Goal: Information Seeking & Learning: Learn about a topic

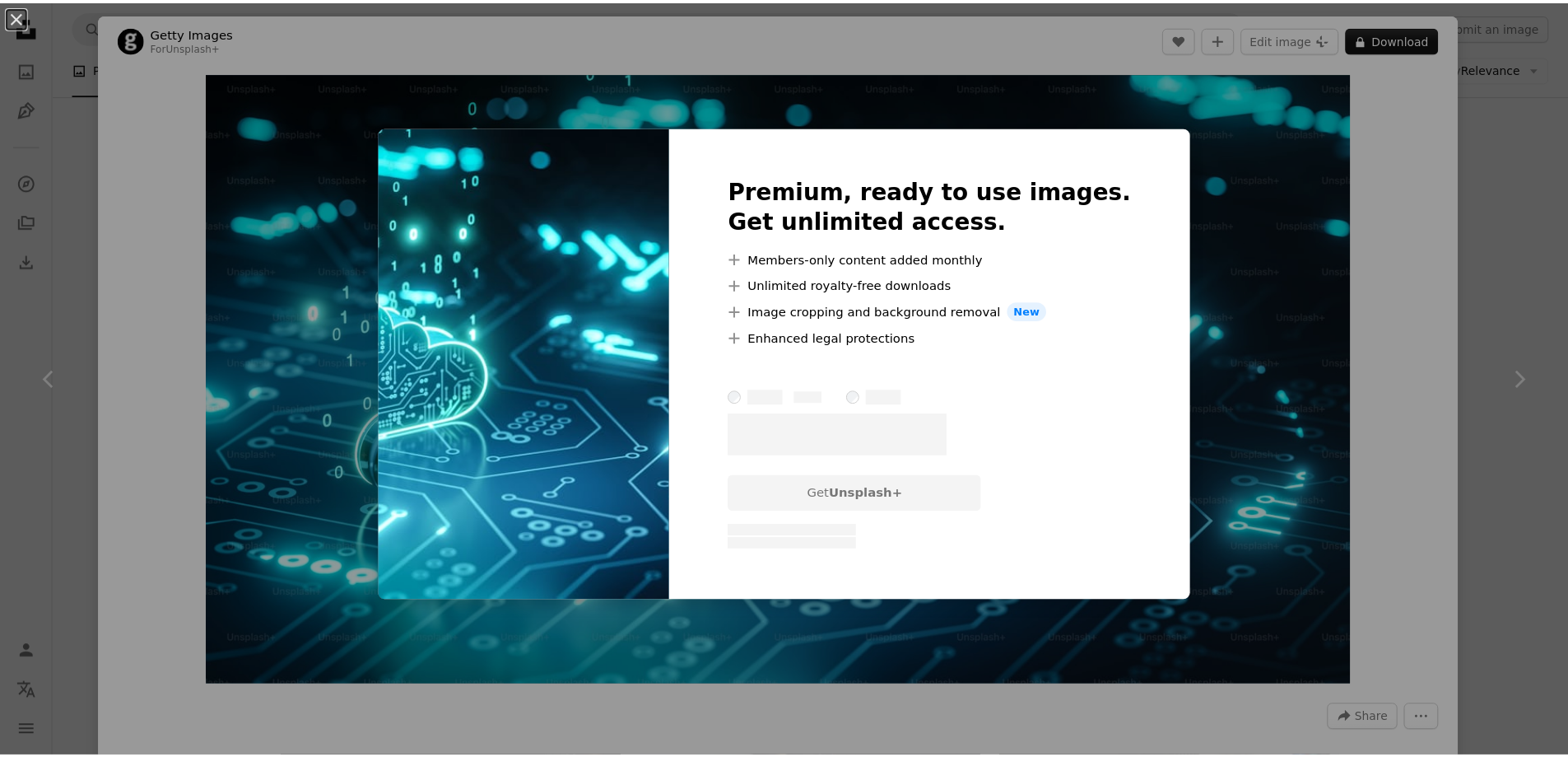
scroll to position [1246, 0]
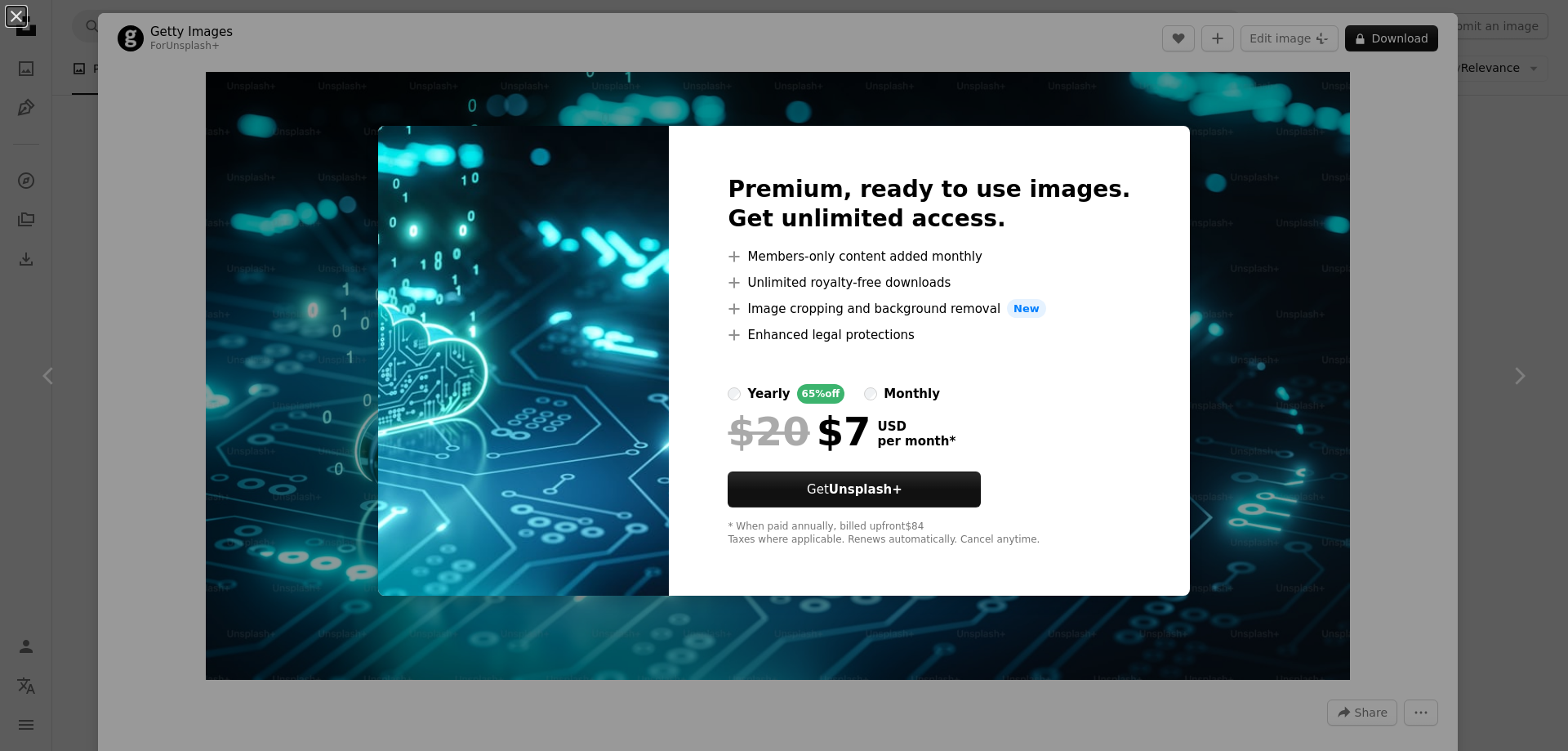
click at [1212, 407] on div "An X shape Premium, ready to use images. Get unlimited access. A plus sign Memb…" at bounding box center [784, 375] width 1568 height 751
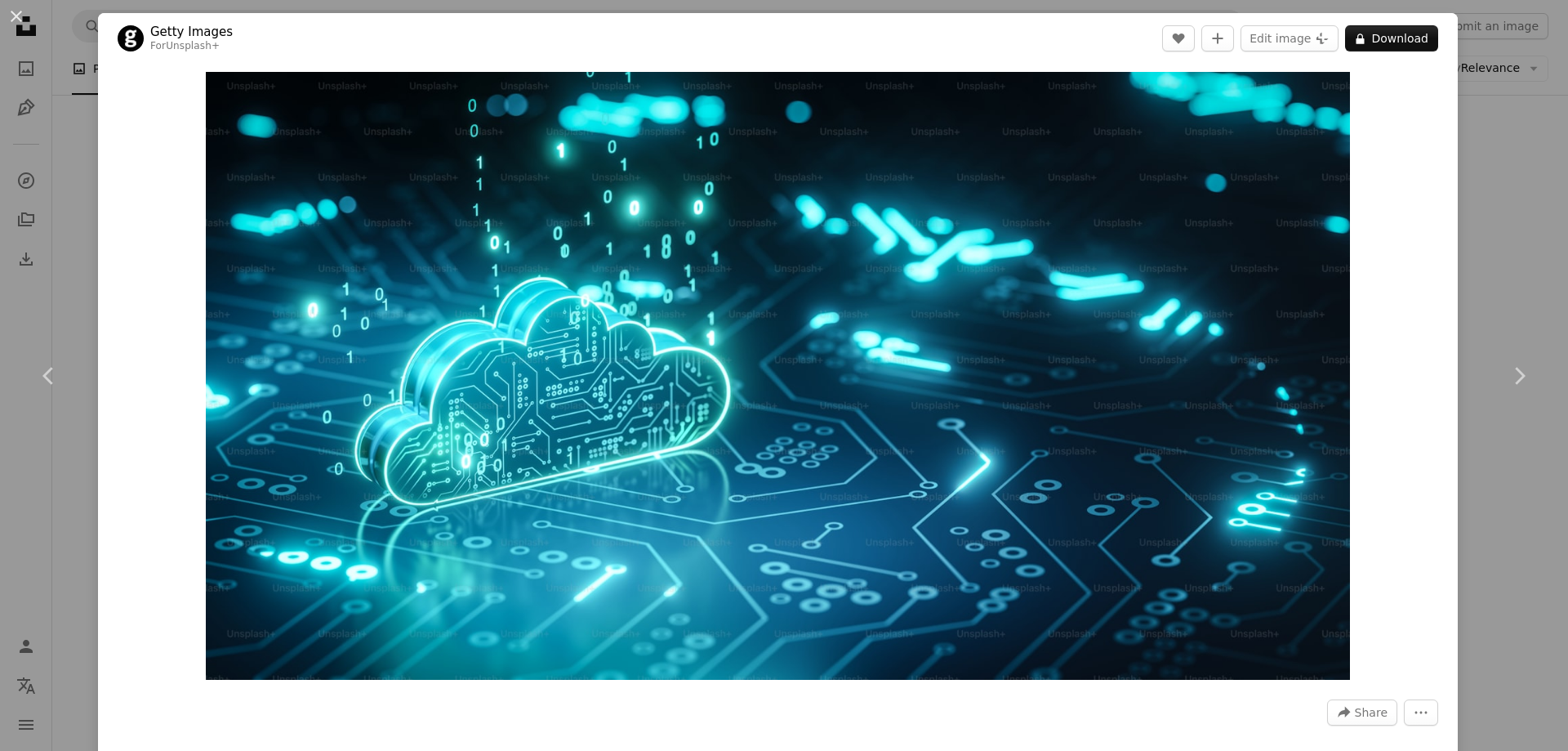
click at [98, 402] on div "Zoom in" at bounding box center [778, 376] width 1360 height 625
click at [70, 401] on link "Chevron left" at bounding box center [49, 376] width 98 height 157
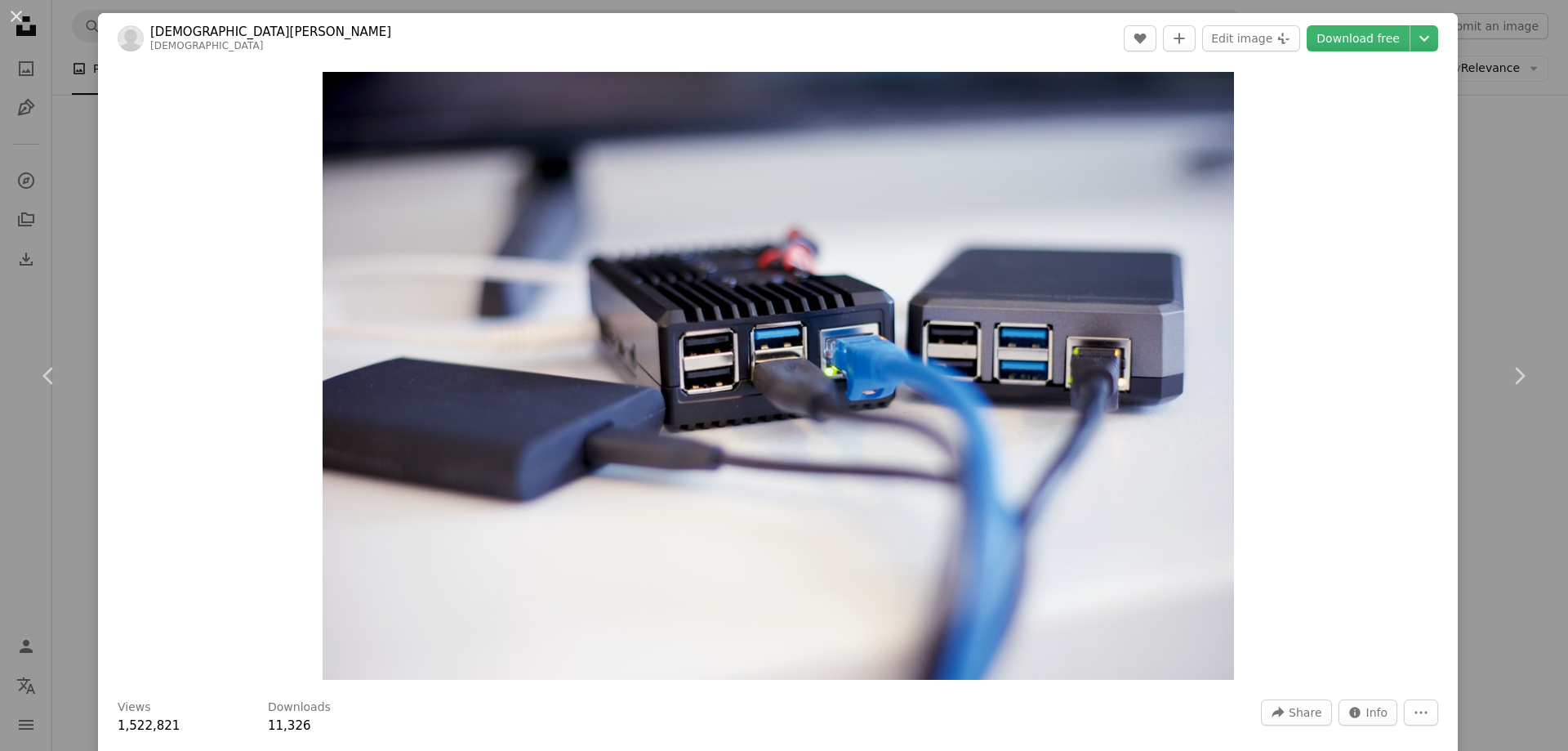
click at [1464, 148] on div "An X shape Chevron left Chevron right Jainath Ponnala jainath A heart A plus si…" at bounding box center [784, 375] width 1568 height 751
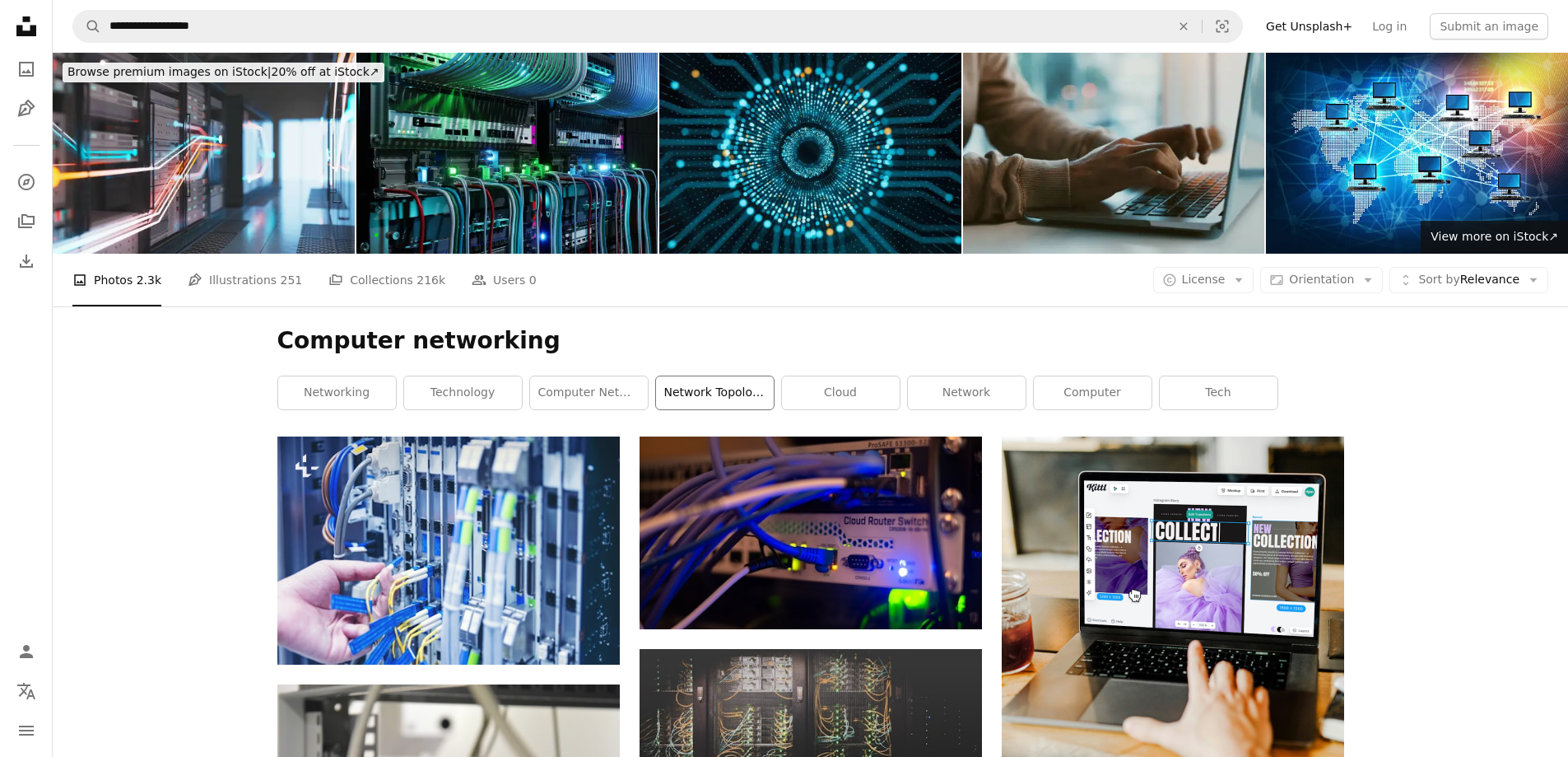
click at [717, 391] on link "network topology" at bounding box center [714, 392] width 118 height 33
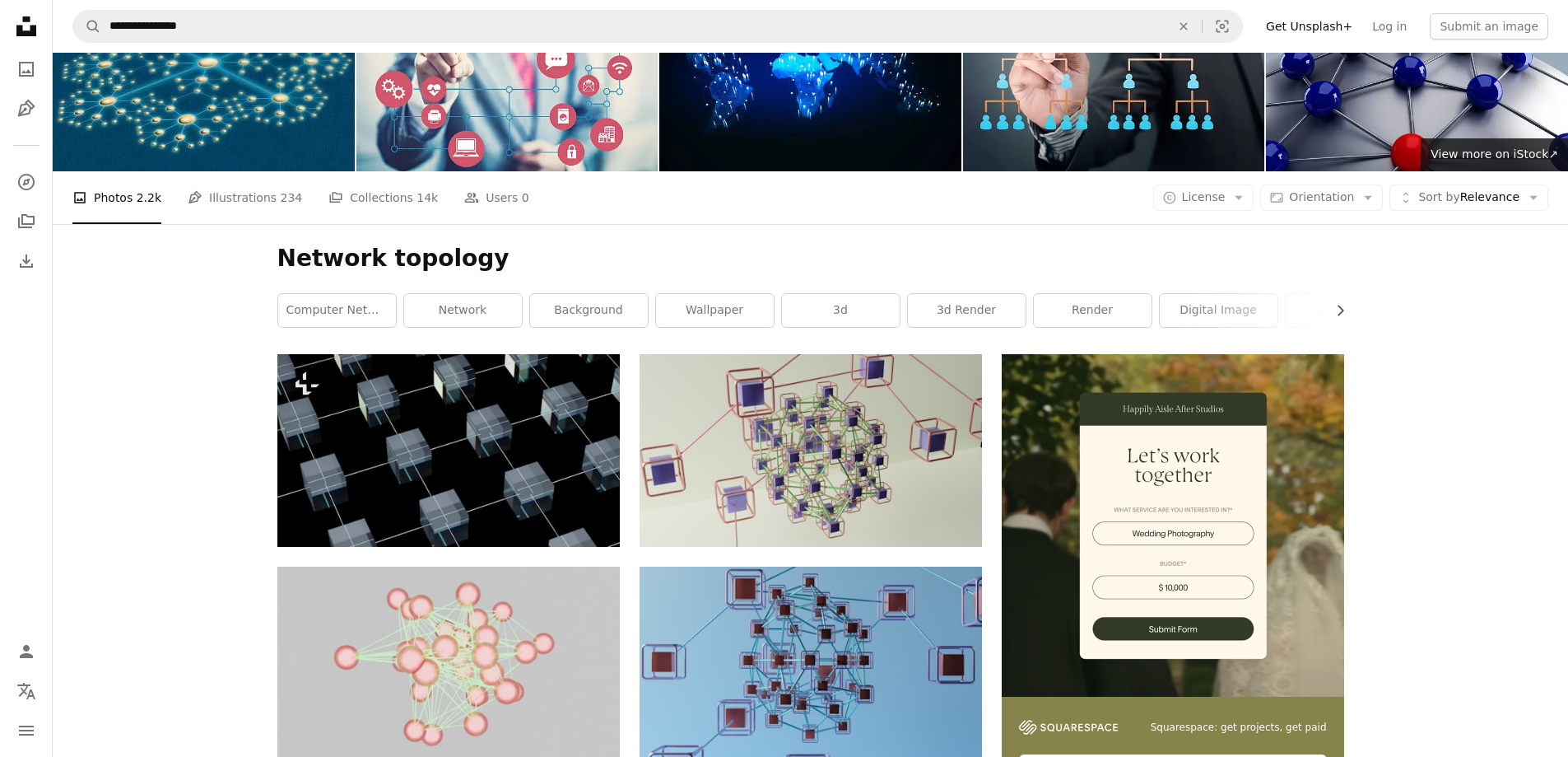
scroll to position [165, 0]
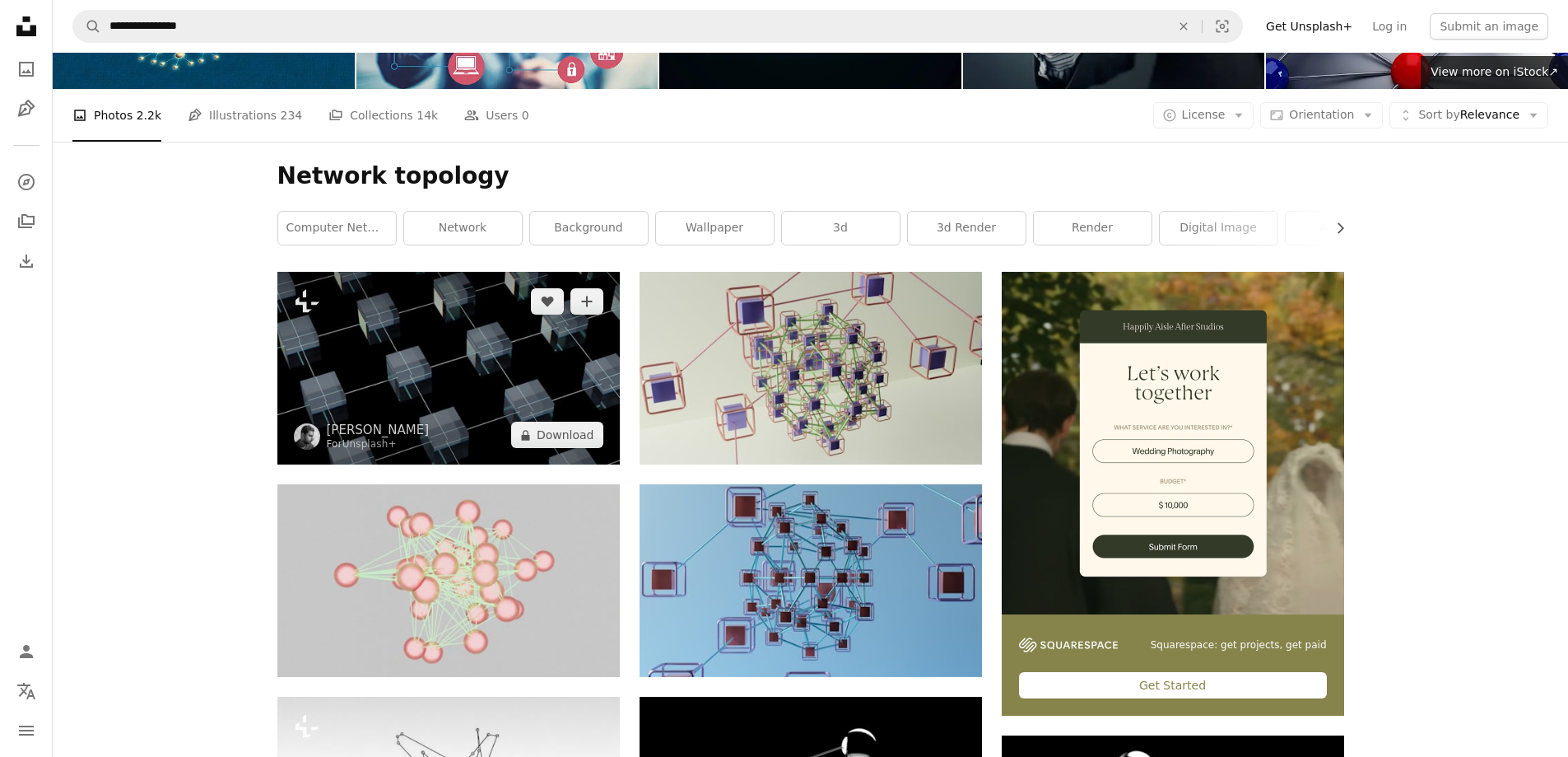
click at [434, 353] on img at bounding box center [448, 368] width 342 height 193
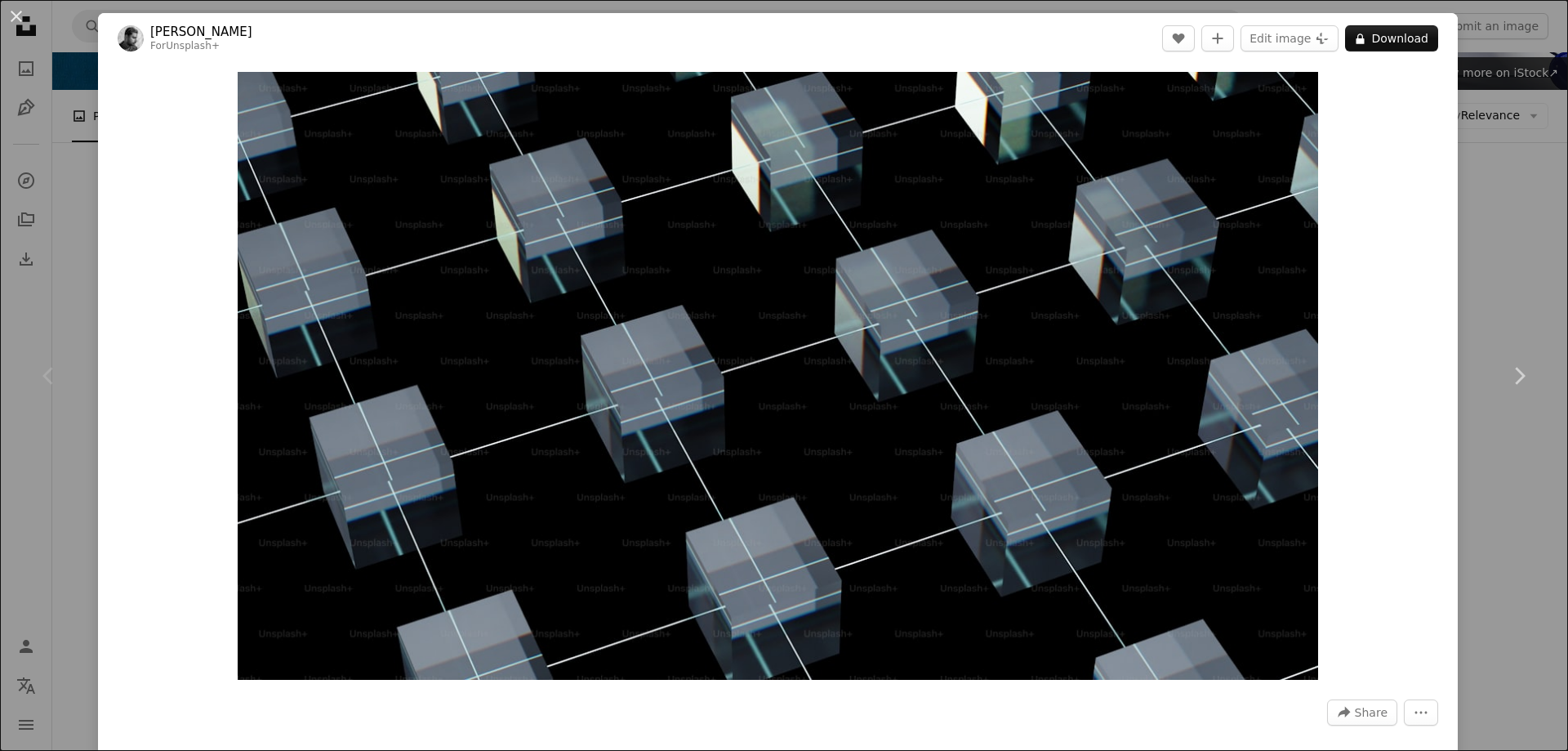
click at [1490, 222] on div "An X shape Chevron left Chevron right Aakash Dhage For Unsplash+ A heart A plus…" at bounding box center [784, 375] width 1568 height 751
